Goal: Find specific page/section: Find specific page/section

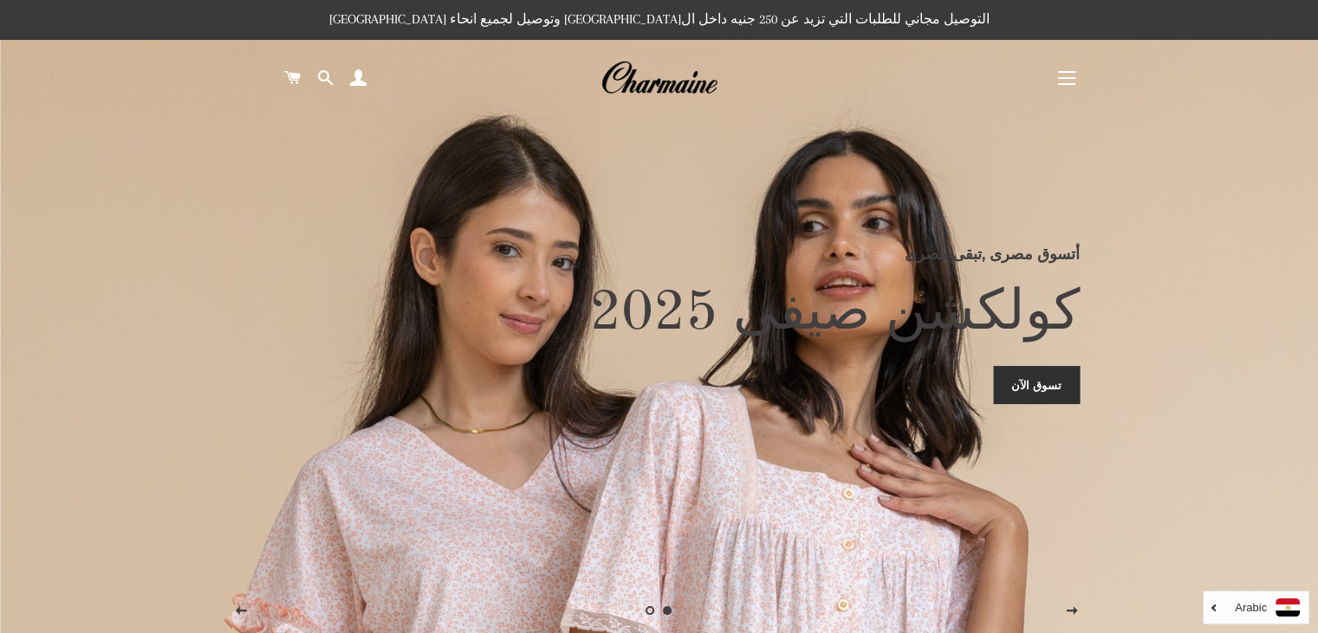
click at [1078, 84] on button "التنقل في الموقع" at bounding box center [1066, 77] width 43 height 43
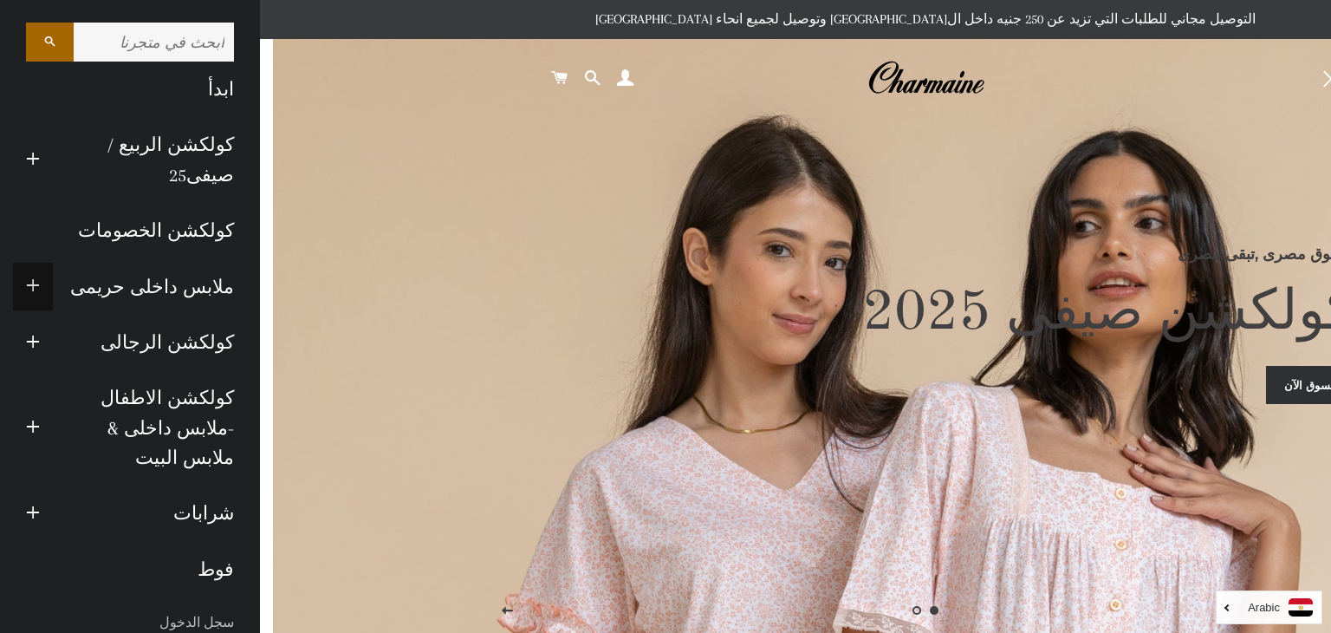
click at [40, 285] on span "button" at bounding box center [33, 287] width 14 height 22
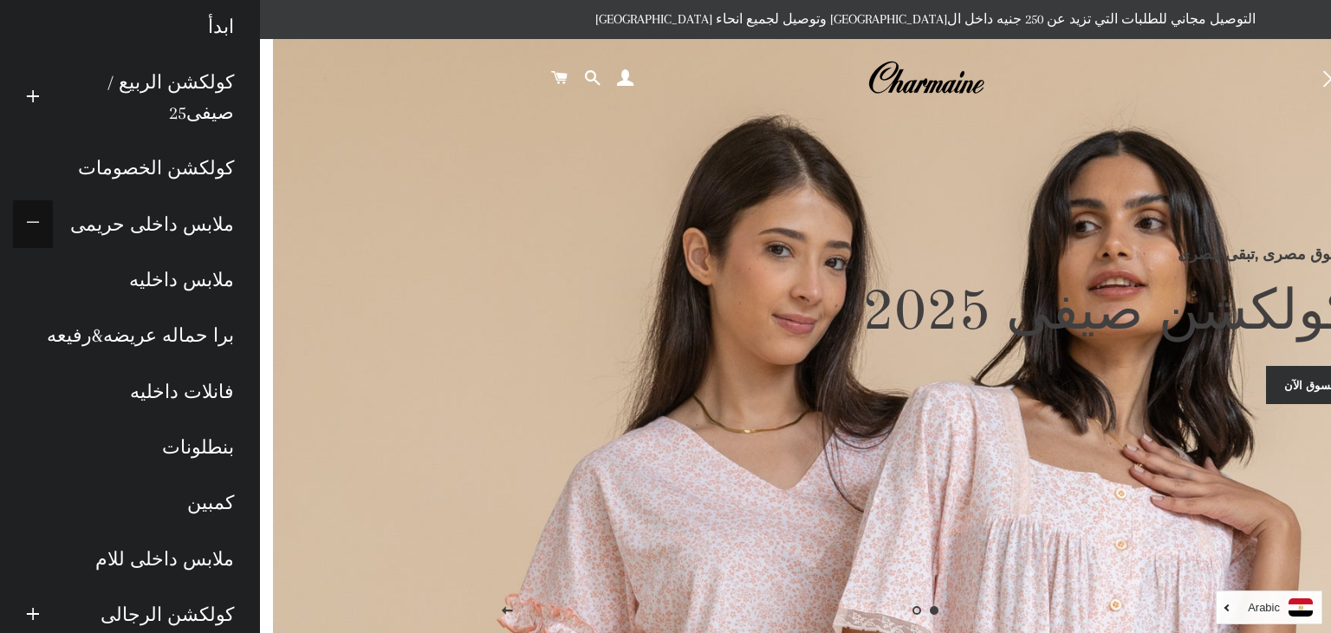
scroll to position [116, 0]
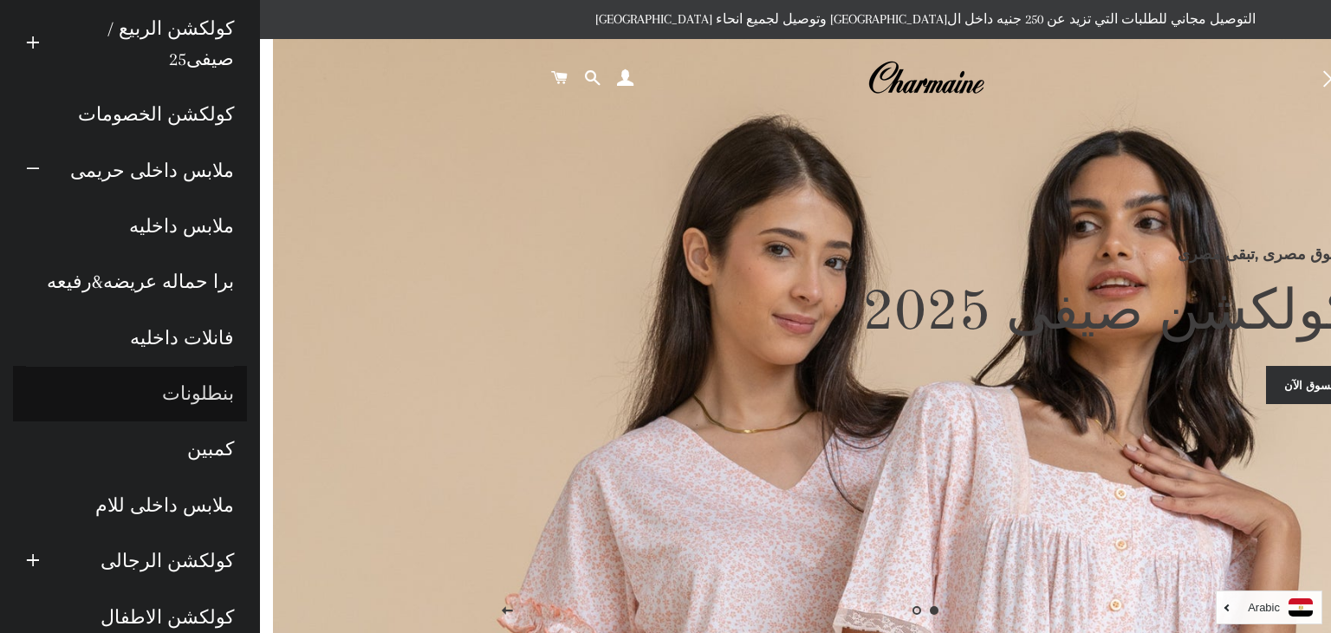
click at [187, 399] on link "بنطلونات" at bounding box center [130, 393] width 234 height 55
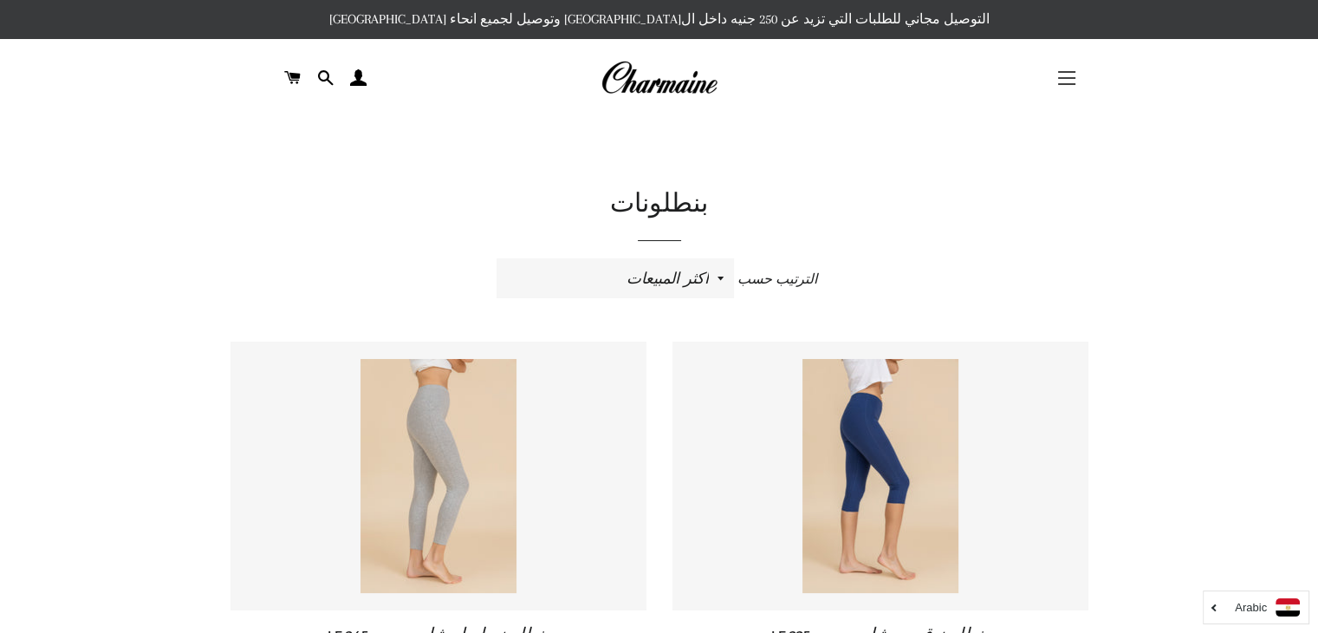
click at [1074, 67] on button "التنقل في الموقع" at bounding box center [1066, 77] width 43 height 43
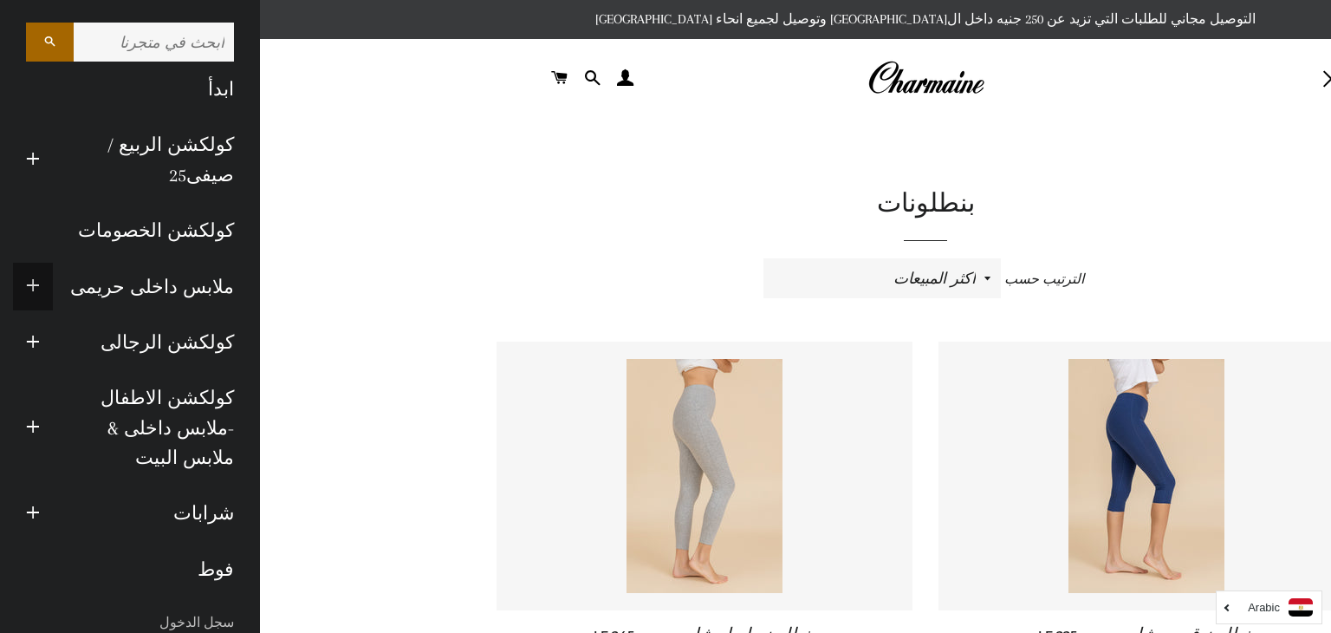
click at [40, 286] on span "button" at bounding box center [33, 287] width 14 height 22
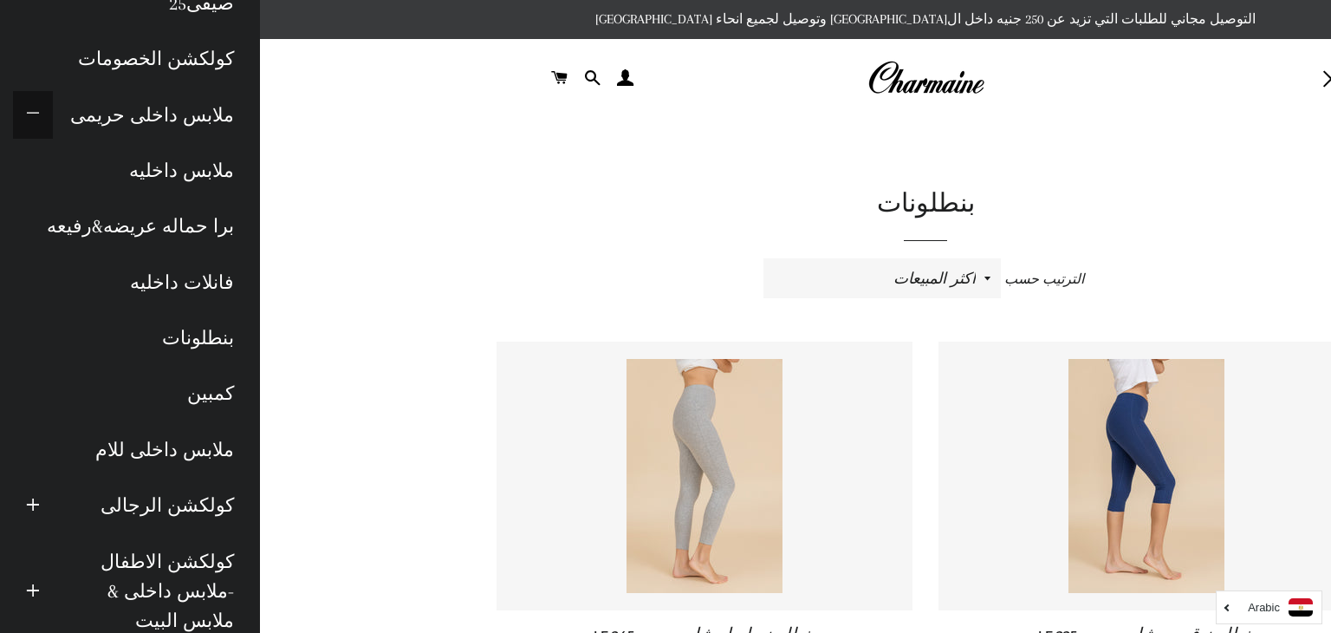
scroll to position [173, 0]
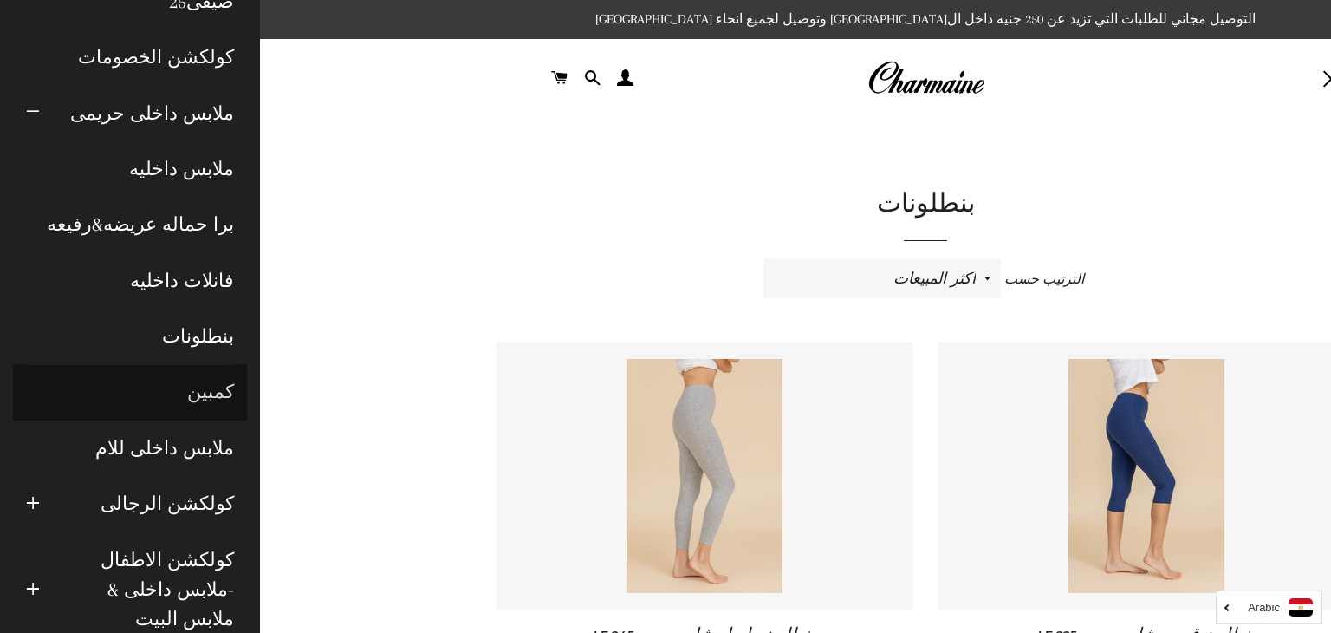
click at [204, 396] on link "كمبين" at bounding box center [130, 391] width 234 height 55
